Goal: Entertainment & Leisure: Browse casually

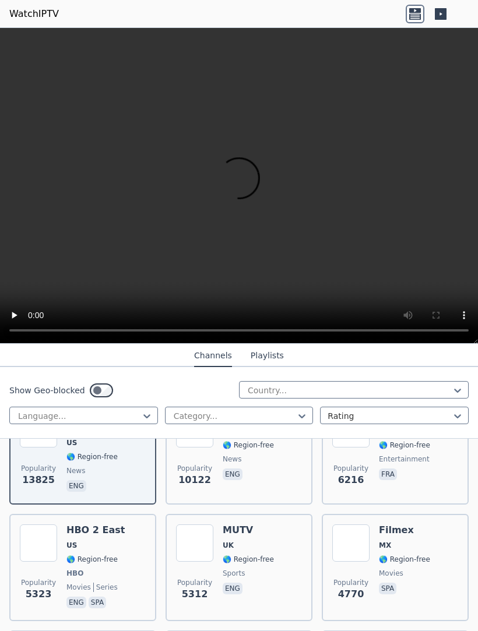
scroll to position [155, 0]
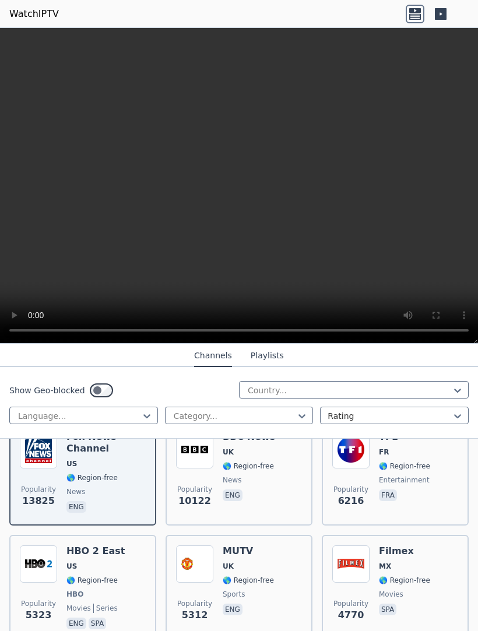
click at [274, 357] on button "Playlists" at bounding box center [267, 356] width 33 height 22
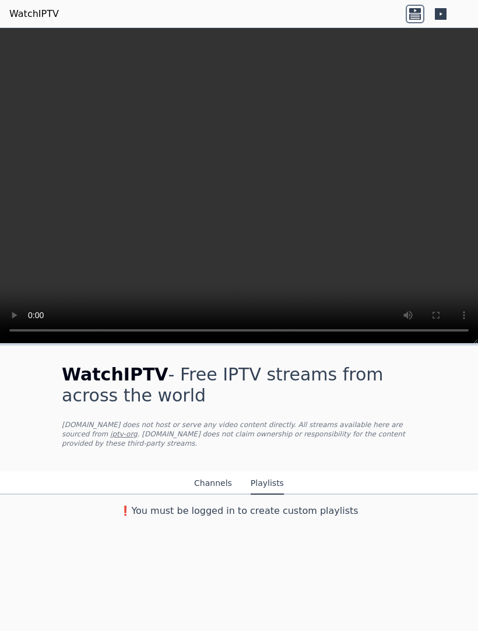
click at [215, 478] on button "Channels" at bounding box center [213, 484] width 38 height 22
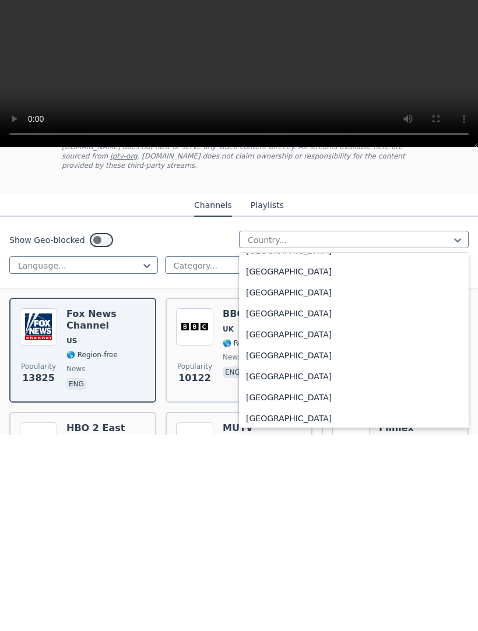
scroll to position [4043, 0]
click at [297, 499] on div "[GEOGRAPHIC_DATA]" at bounding box center [354, 509] width 230 height 21
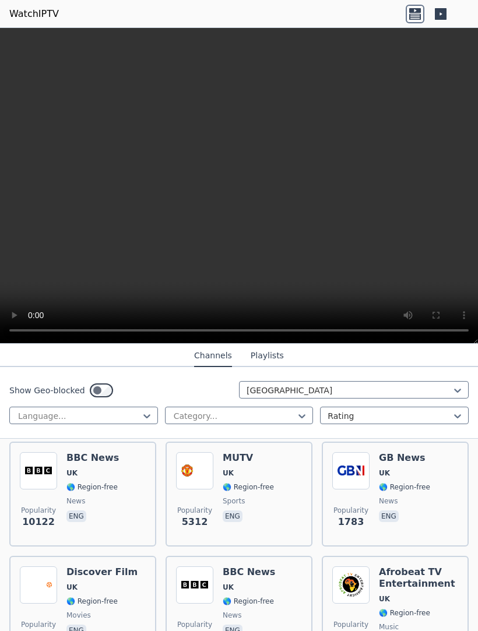
scroll to position [135, 0]
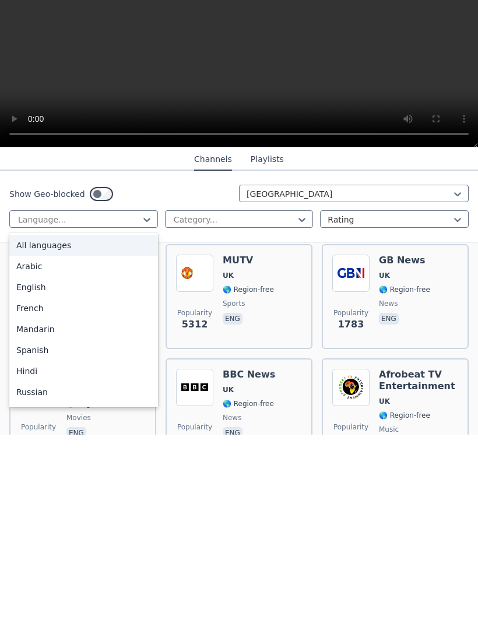
click at [51, 473] on div "English" at bounding box center [83, 483] width 149 height 21
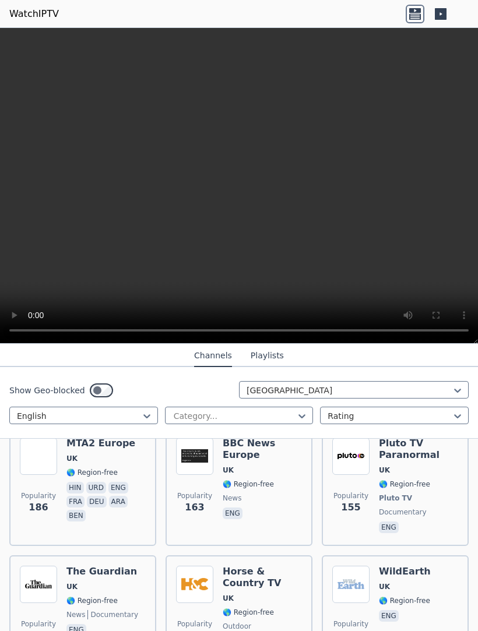
scroll to position [606, 0]
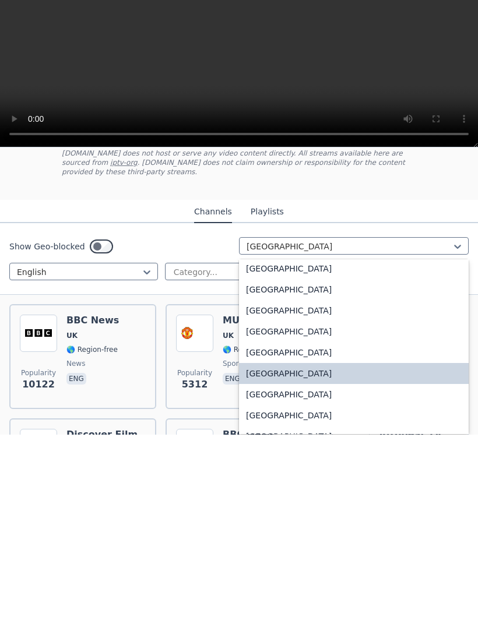
scroll to position [3990, 0]
click at [295, 580] on div "[GEOGRAPHIC_DATA]" at bounding box center [354, 590] width 230 height 21
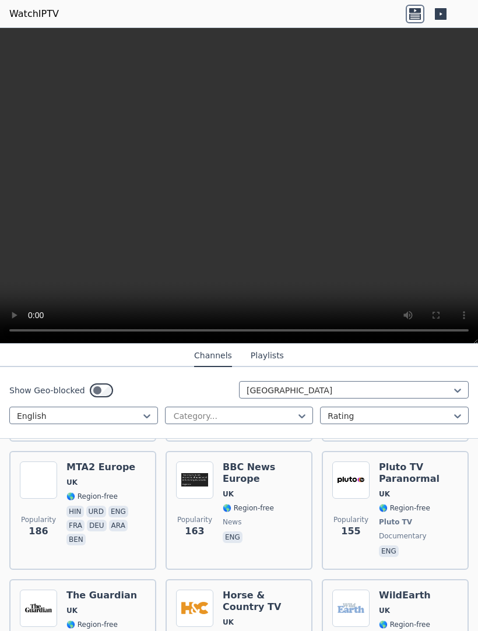
scroll to position [581, 0]
